Goal: Task Accomplishment & Management: Complete application form

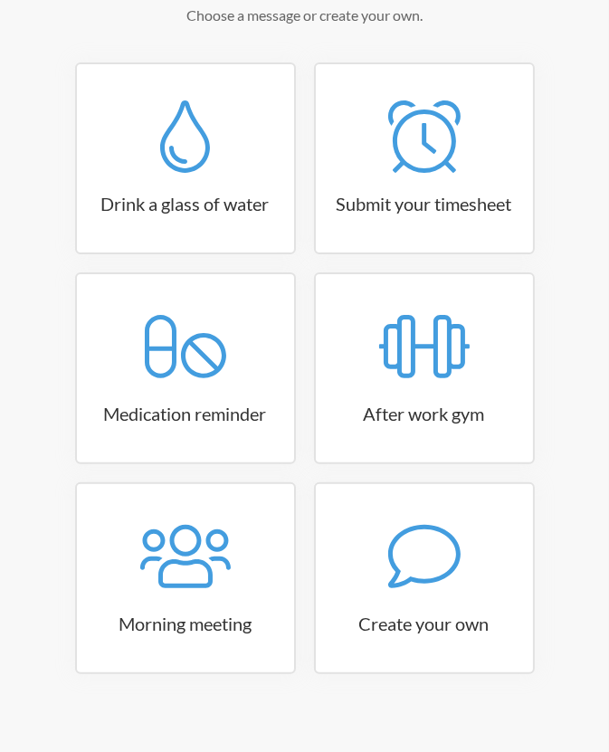
scroll to position [263, 0]
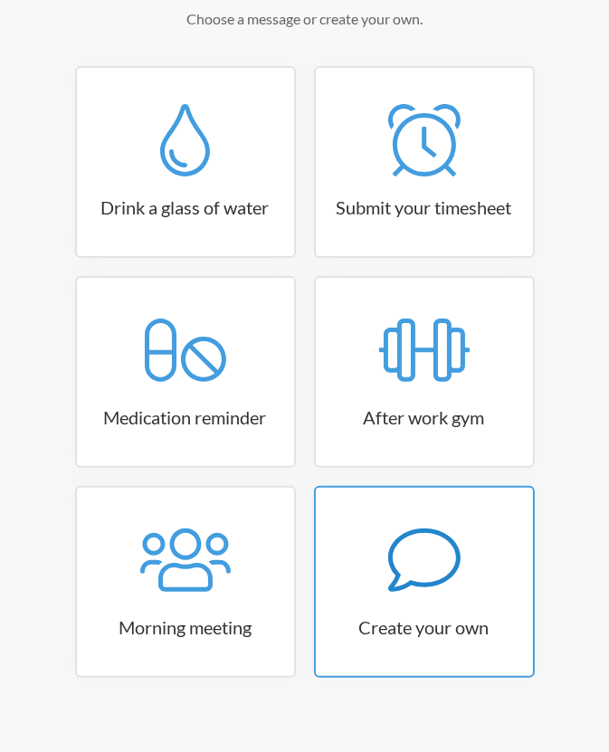
click at [393, 559] on icon at bounding box center [424, 560] width 72 height 72
select select "09:30:00"
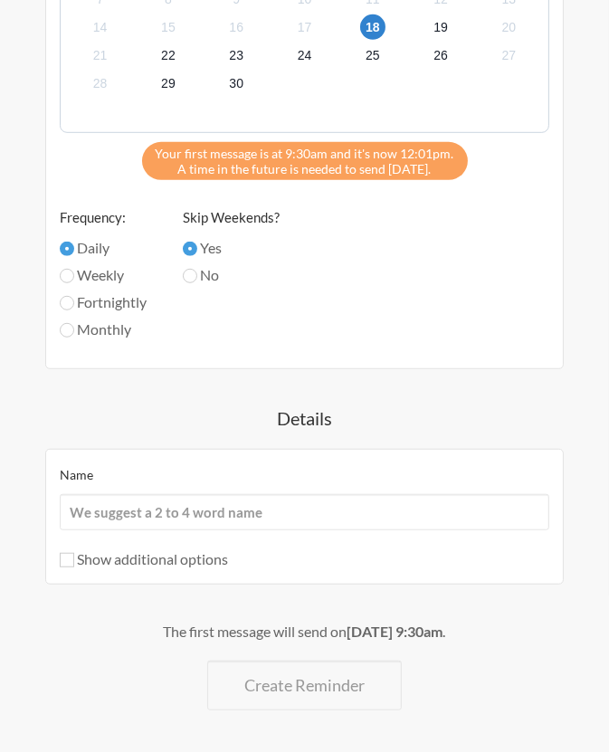
scroll to position [782, 0]
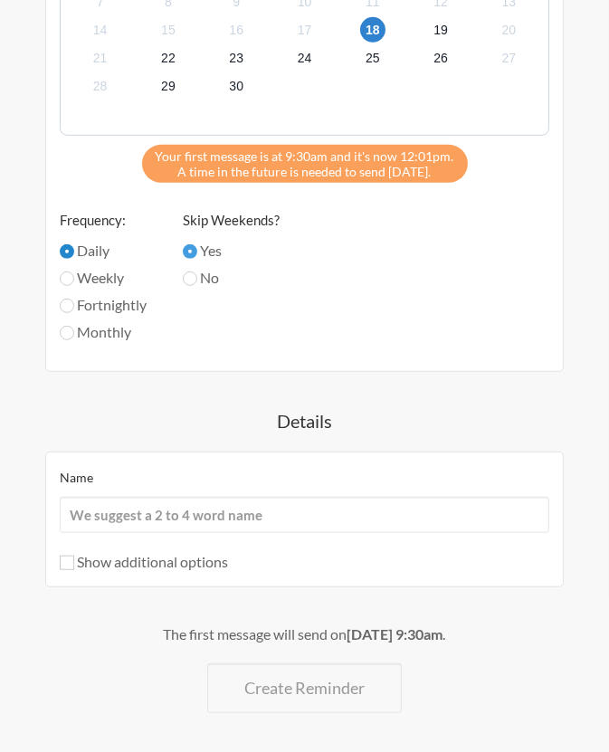
click at [65, 251] on input "Daily" at bounding box center [67, 251] width 14 height 14
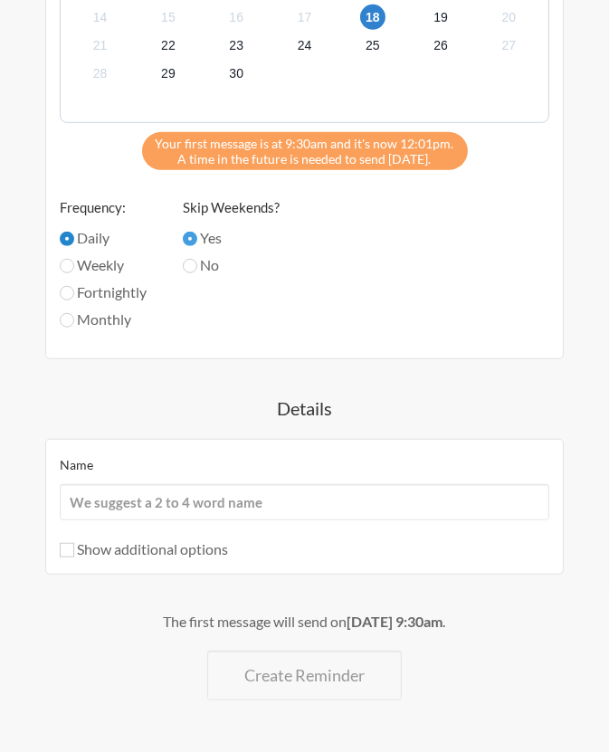
scroll to position [811, 0]
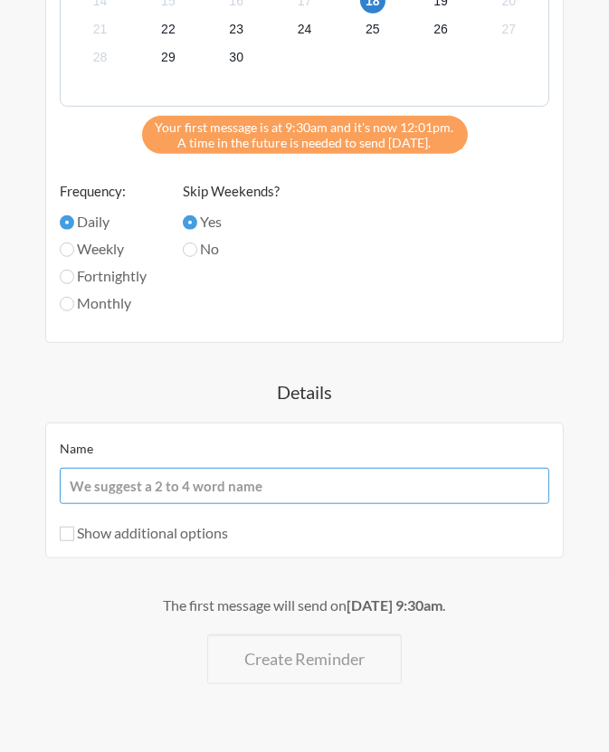
click at [291, 491] on input "Name" at bounding box center [304, 486] width 489 height 36
paste input "Ticket #2726158"
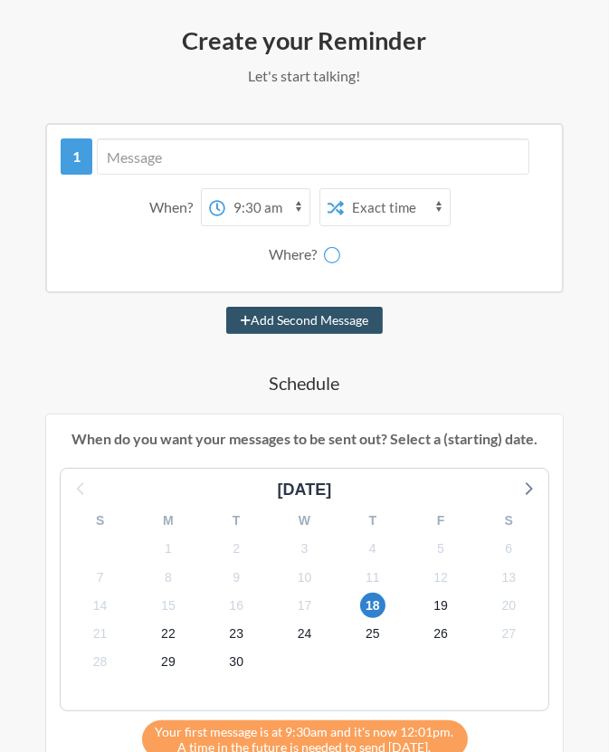
scroll to position [208, 0]
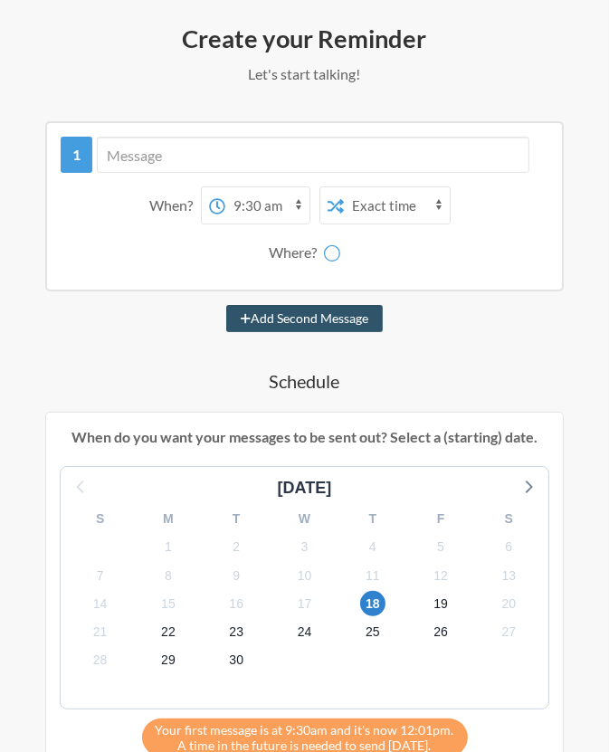
type input "Ticket #2726158 check on cam"
click at [297, 248] on div "Where?" at bounding box center [296, 252] width 55 height 38
click at [327, 250] on icon at bounding box center [332, 253] width 18 height 18
click at [297, 197] on select "12:00 am 12:15 am 12:30 am 12:45 am 1:00 am 1:15 am 1:30 am 1:45 am 2:00 am 2:1…" at bounding box center [267, 205] width 84 height 36
select select "09:00:00"
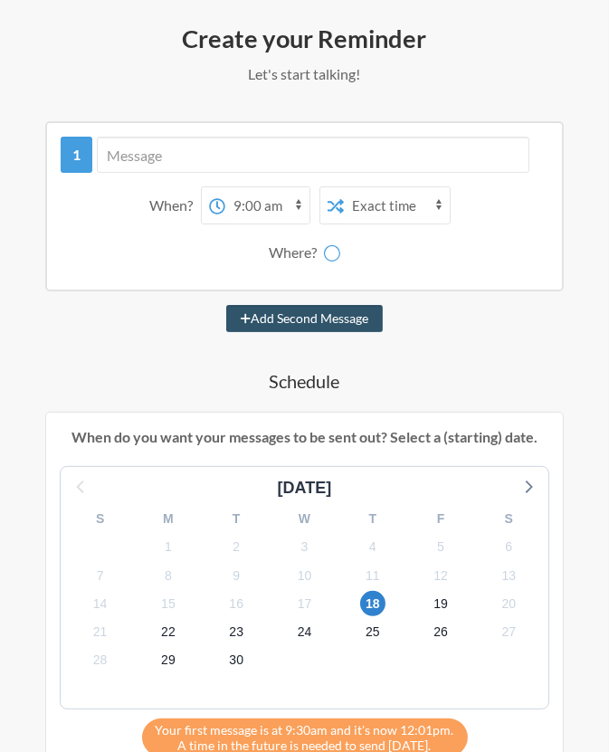
click at [225, 187] on select "12:00 am 12:15 am 12:30 am 12:45 am 1:00 am 1:15 am 1:30 am 1:45 am 2:00 am 2:1…" at bounding box center [267, 205] width 84 height 36
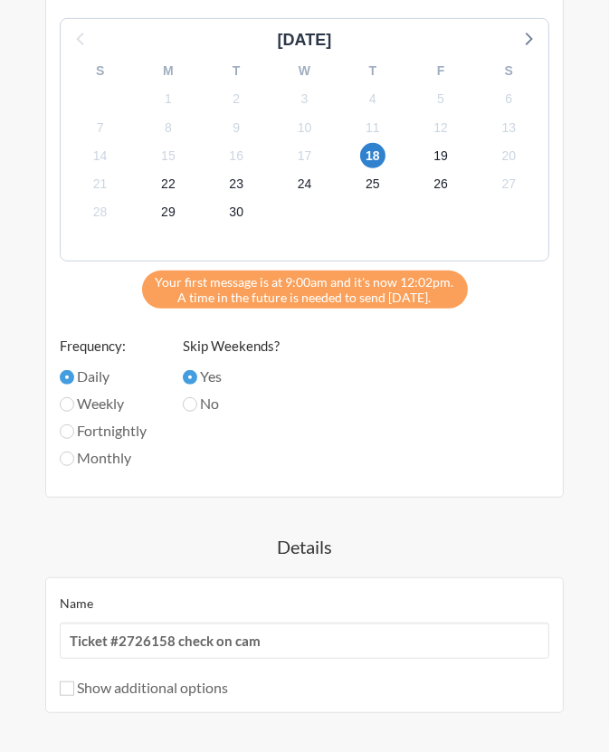
scroll to position [660, 0]
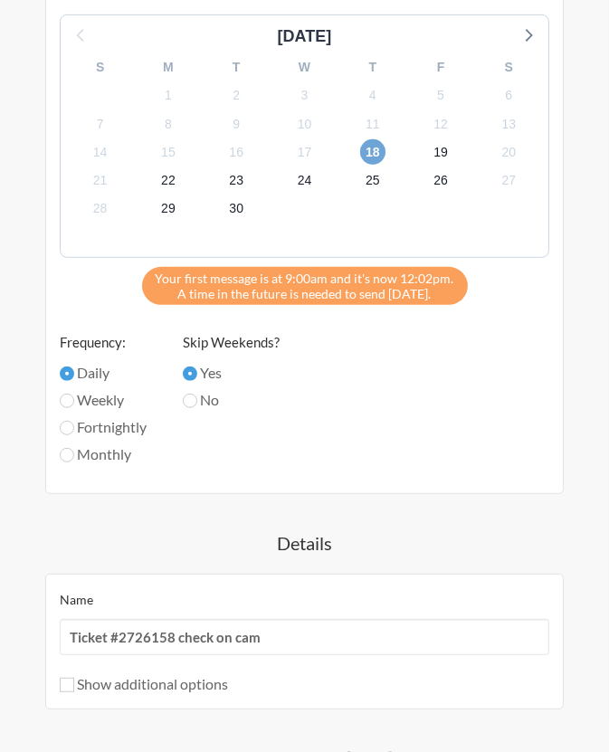
click at [371, 148] on span "18" at bounding box center [372, 151] width 25 height 25
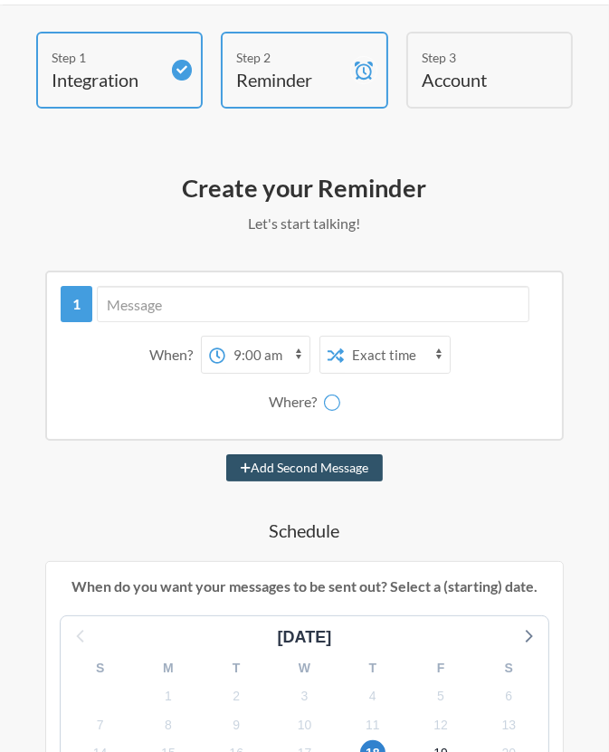
scroll to position [0, 0]
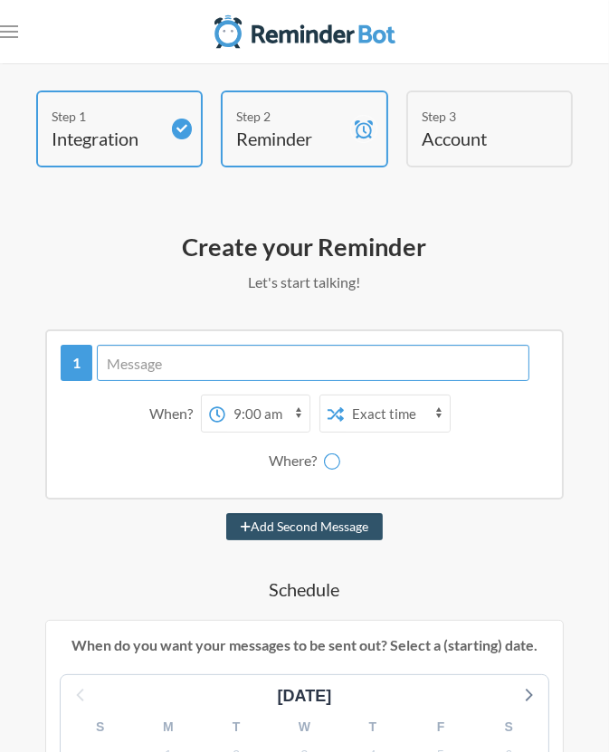
click at [219, 373] on input "text" at bounding box center [313, 363] width 432 height 36
paste input "Ticket #2726158"
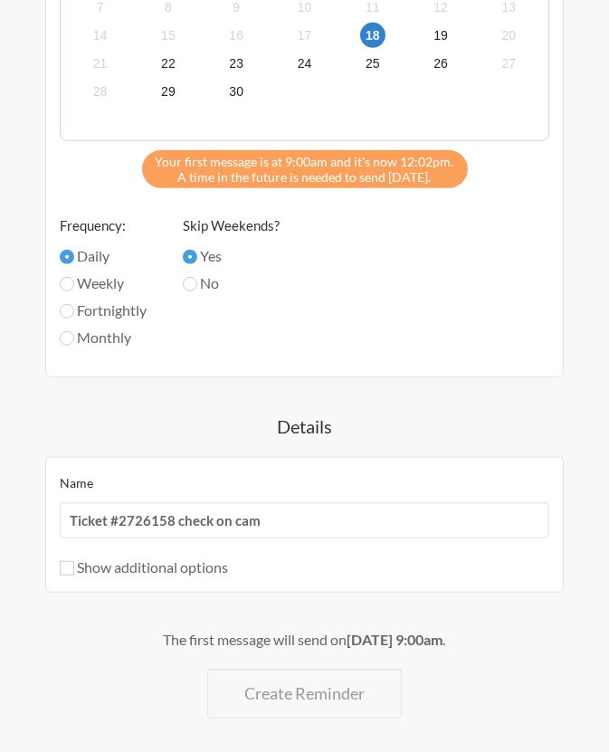
scroll to position [811, 0]
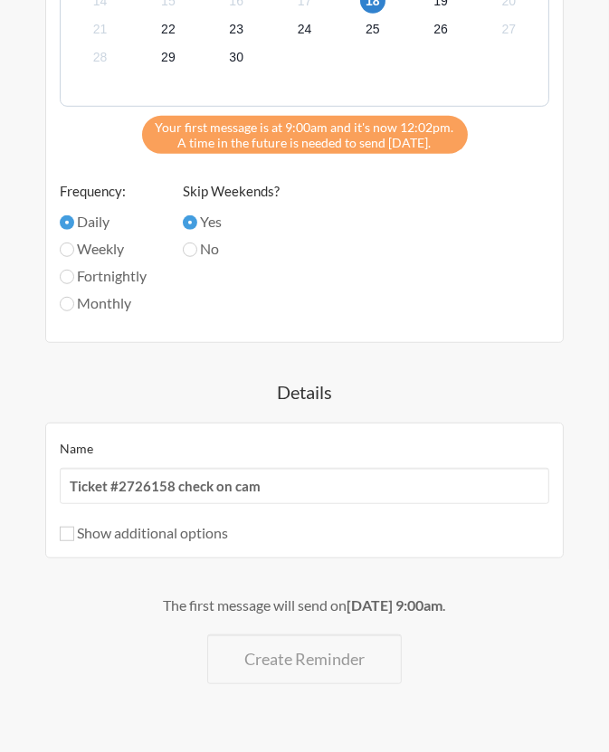
type input "Ticket #2726158"
click at [161, 530] on label "Show additional options" at bounding box center [144, 532] width 168 height 17
click at [74, 530] on input "Show additional options" at bounding box center [67, 534] width 14 height 14
checkbox input "true"
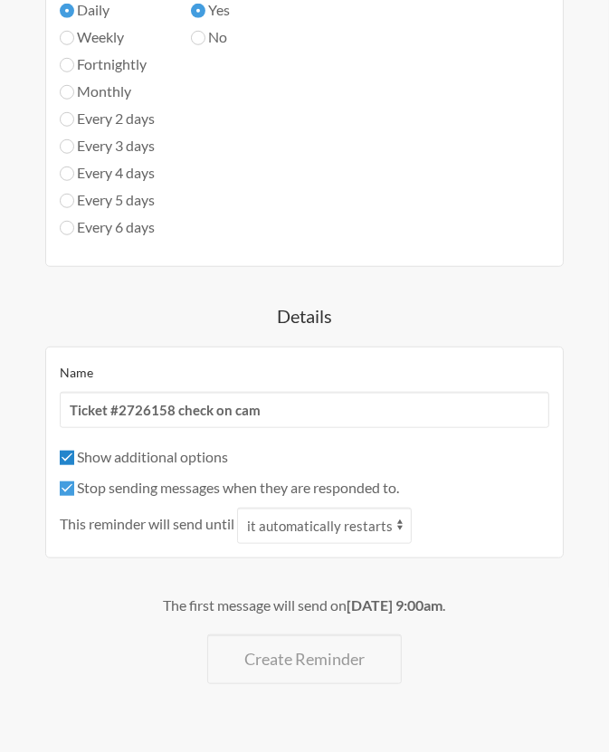
scroll to position [0, 0]
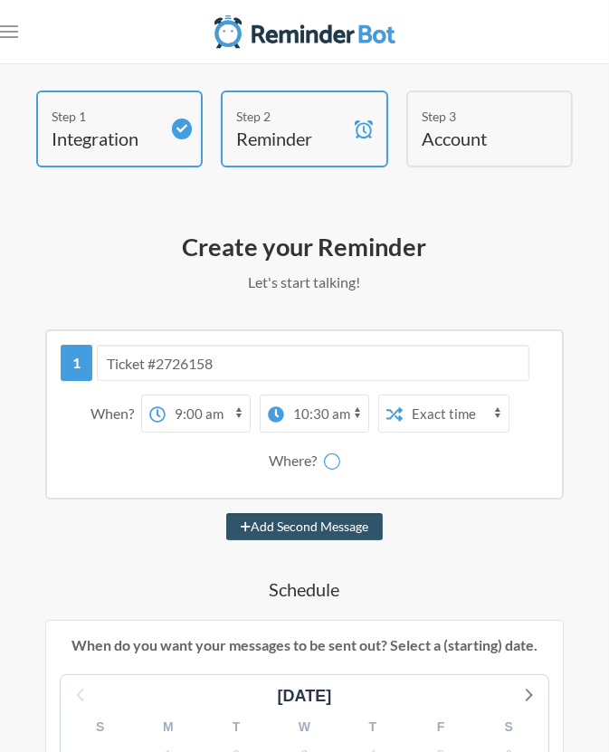
click at [301, 464] on div "Where?" at bounding box center [296, 461] width 55 height 38
click at [303, 533] on button "Add Second Message" at bounding box center [304, 526] width 157 height 27
select select "10:00:00"
select select "11:00:00"
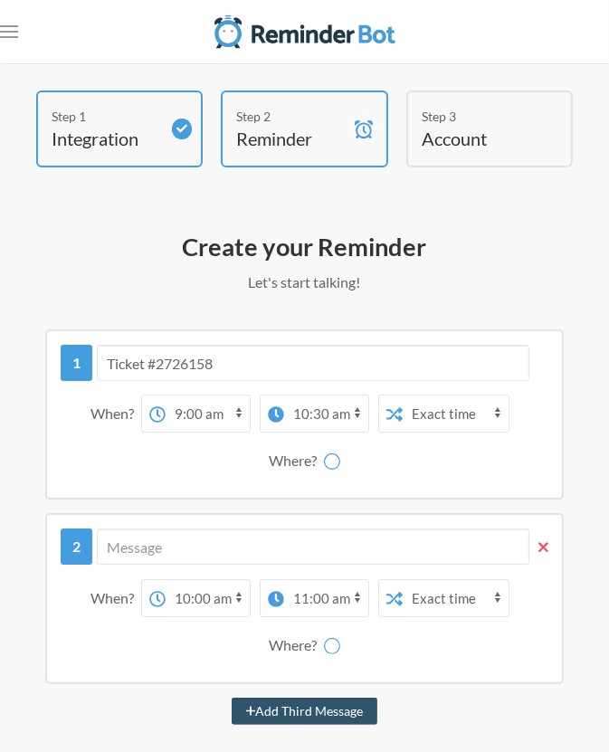
click at [543, 543] on icon at bounding box center [543, 547] width 10 height 10
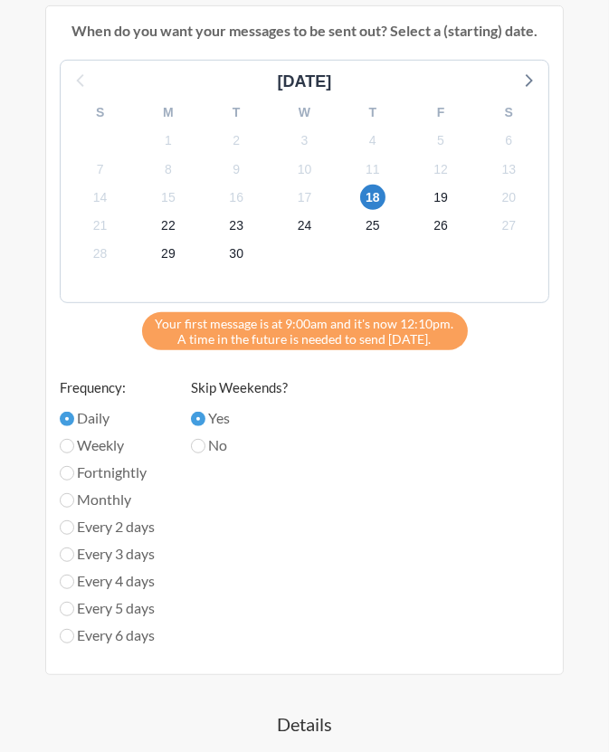
scroll to position [616, 0]
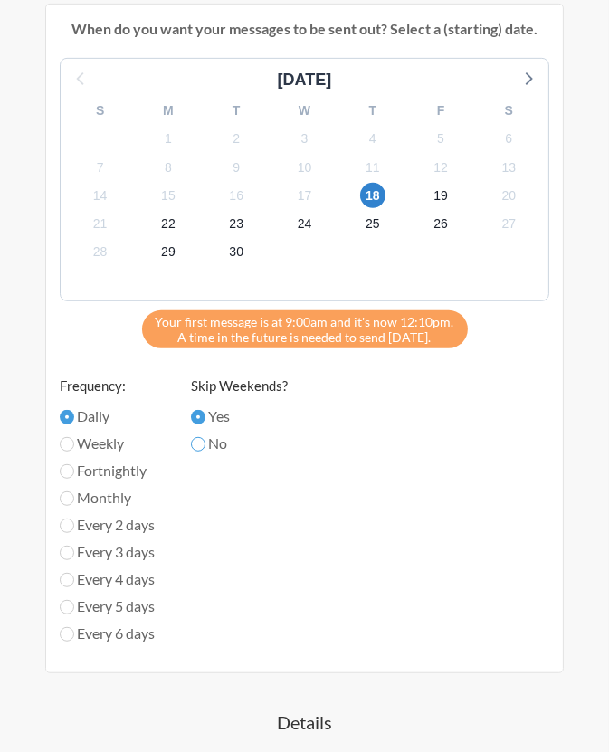
click at [201, 446] on input "No" at bounding box center [198, 444] width 14 height 14
radio input "true"
click at [200, 410] on input "Yes" at bounding box center [198, 417] width 14 height 14
radio input "true"
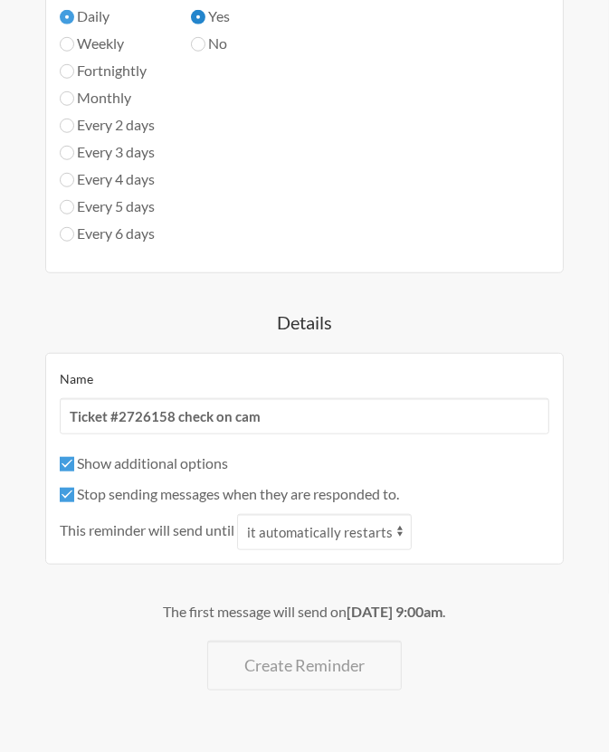
scroll to position [1022, 0]
